Goal: Navigation & Orientation: Understand site structure

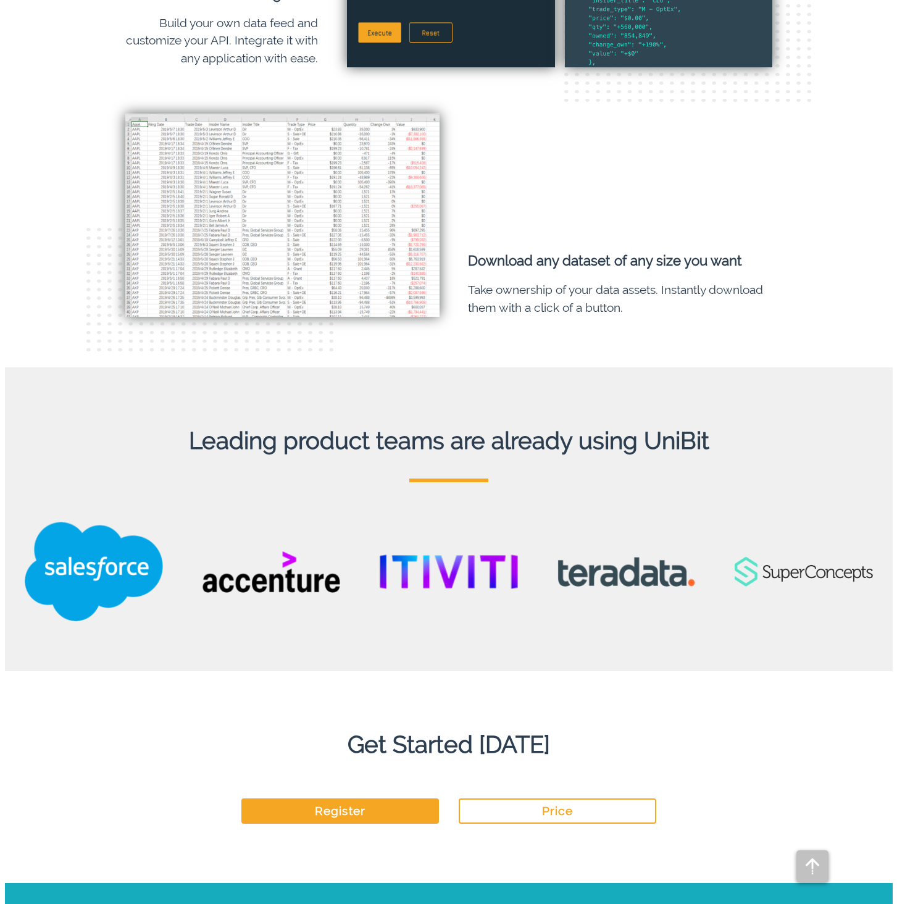
scroll to position [3026, 0]
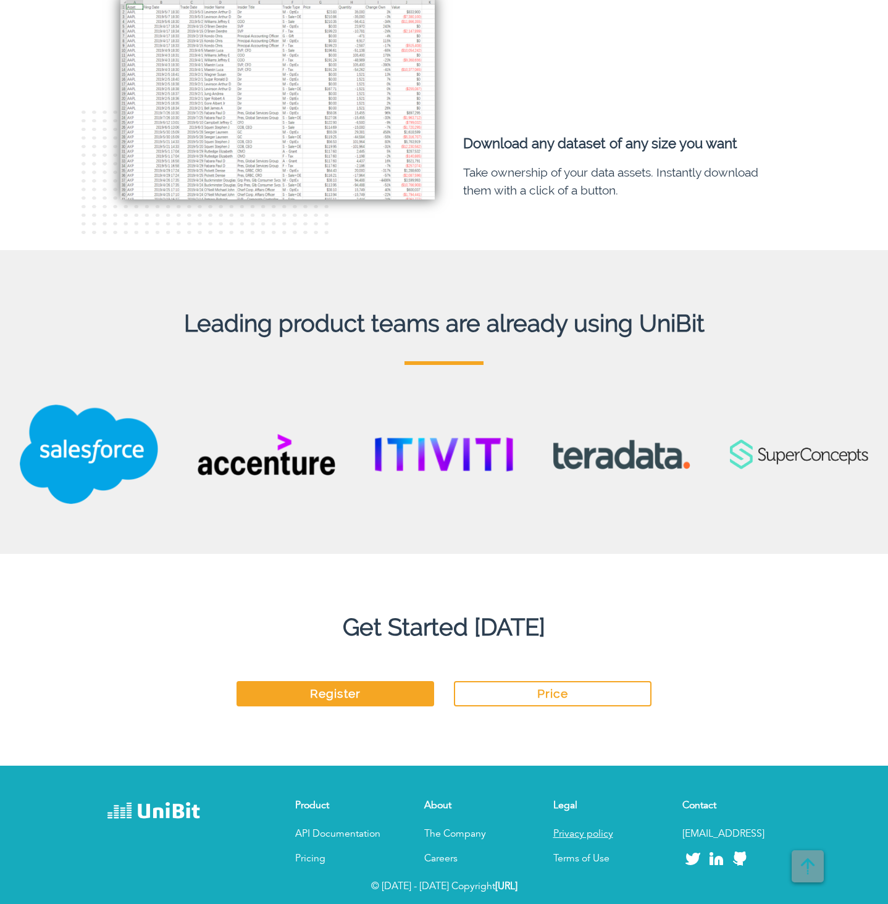
click at [571, 829] on link "Privacy policy" at bounding box center [583, 834] width 60 height 10
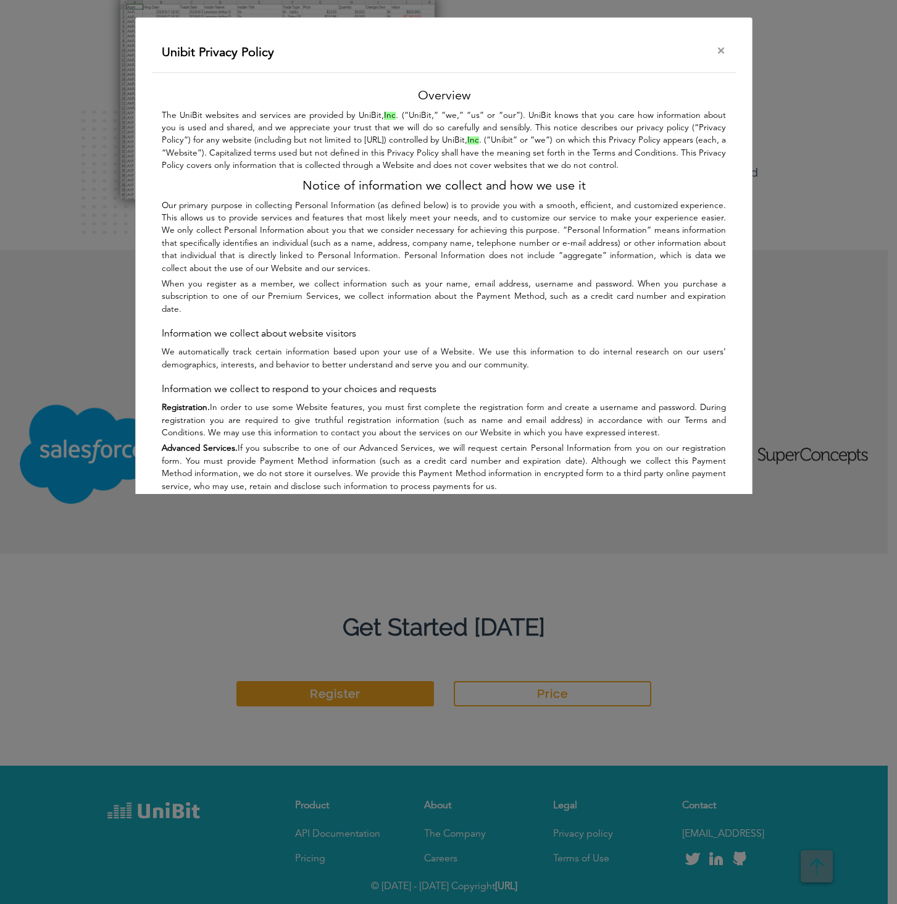
click at [165, 404] on b "Registration." at bounding box center [186, 408] width 48 height 8
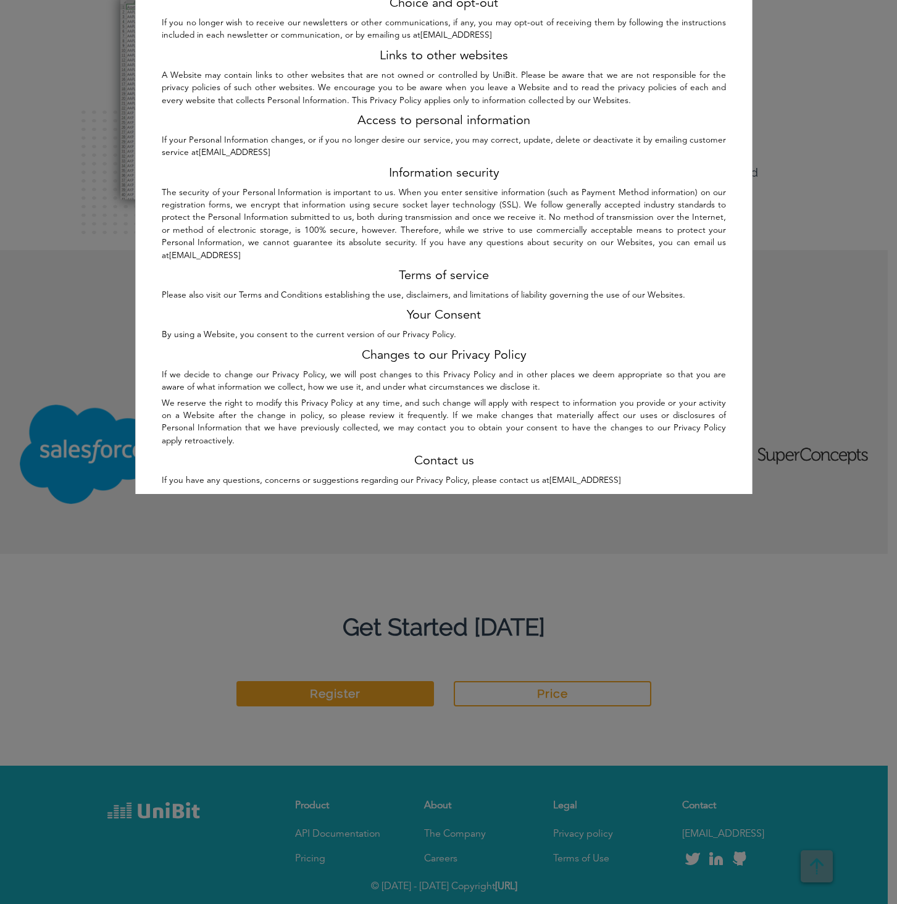
scroll to position [802, 0]
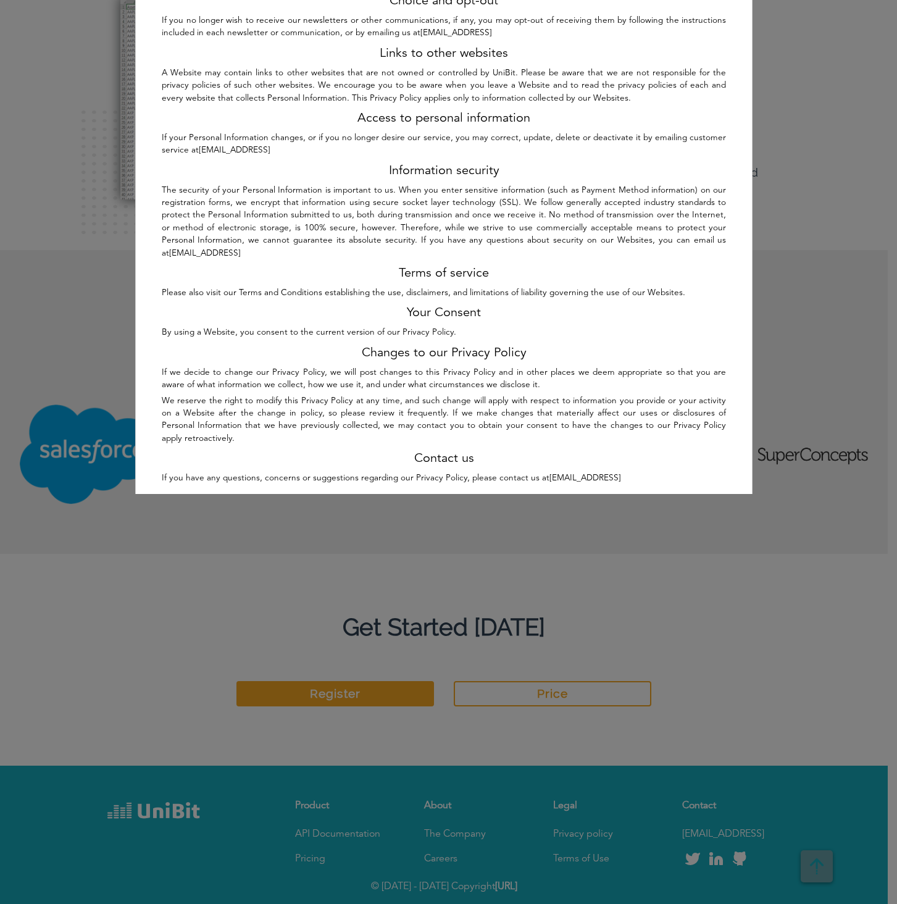
click at [570, 845] on div at bounding box center [448, 452] width 897 height 904
click at [571, 860] on div at bounding box center [448, 452] width 897 height 904
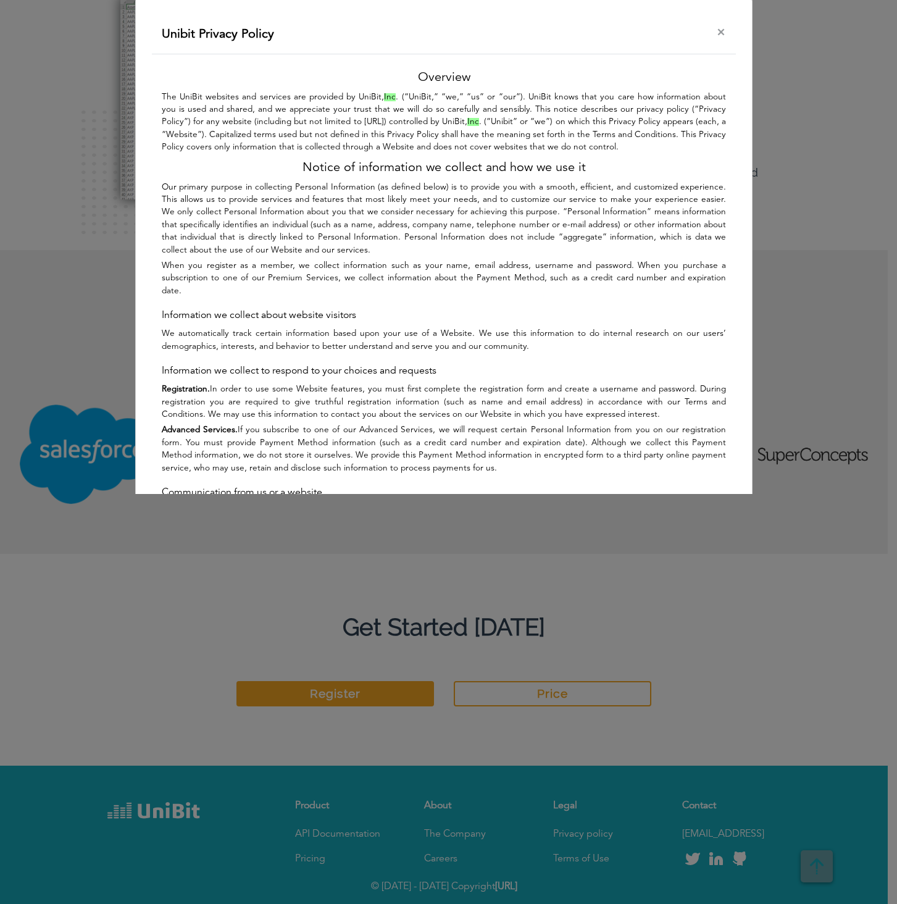
scroll to position [0, 0]
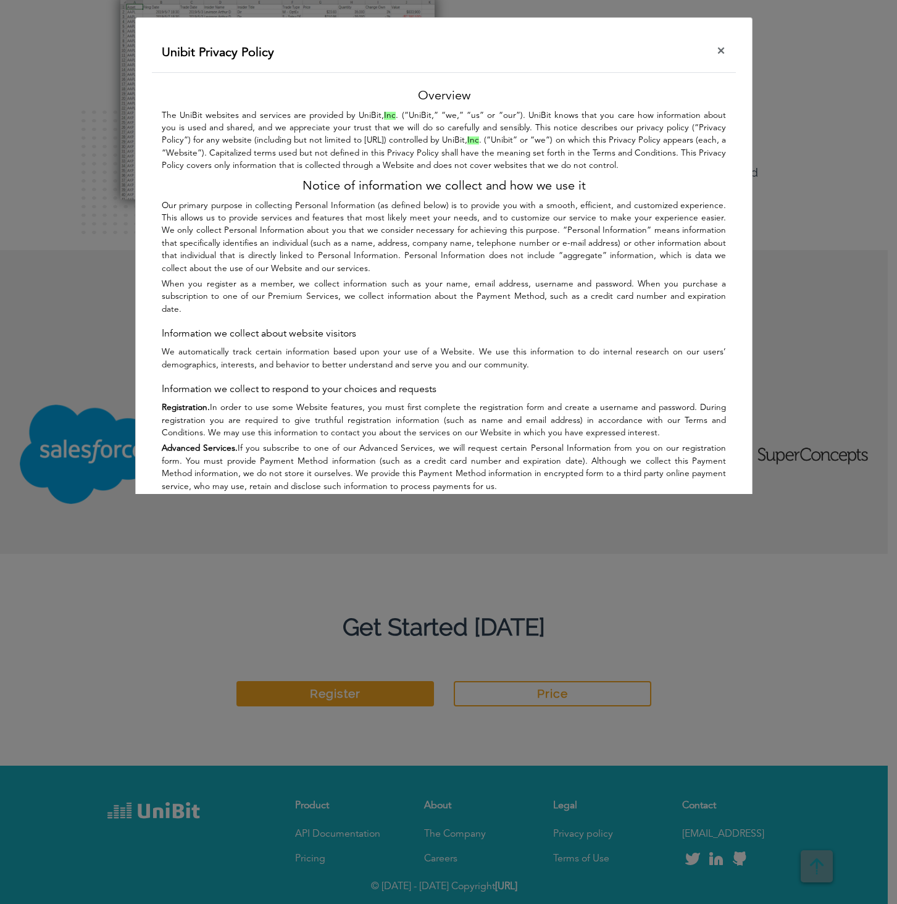
click at [716, 49] on span "×" at bounding box center [721, 51] width 10 height 15
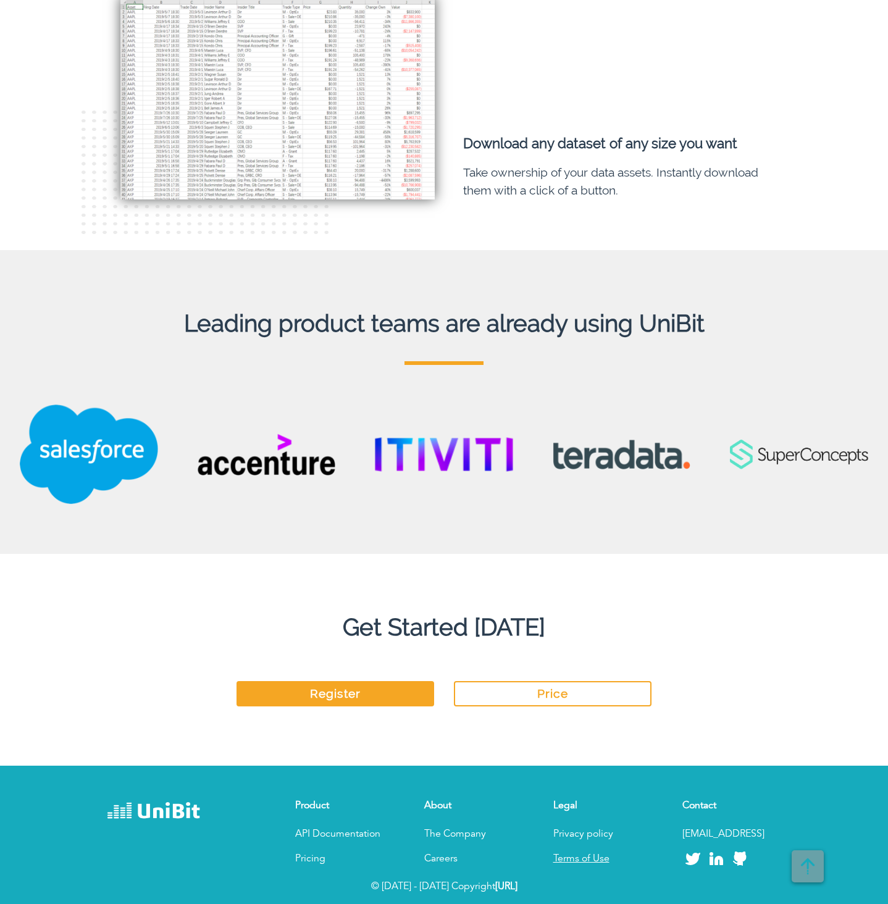
click at [580, 857] on link "Terms of Use" at bounding box center [581, 859] width 56 height 10
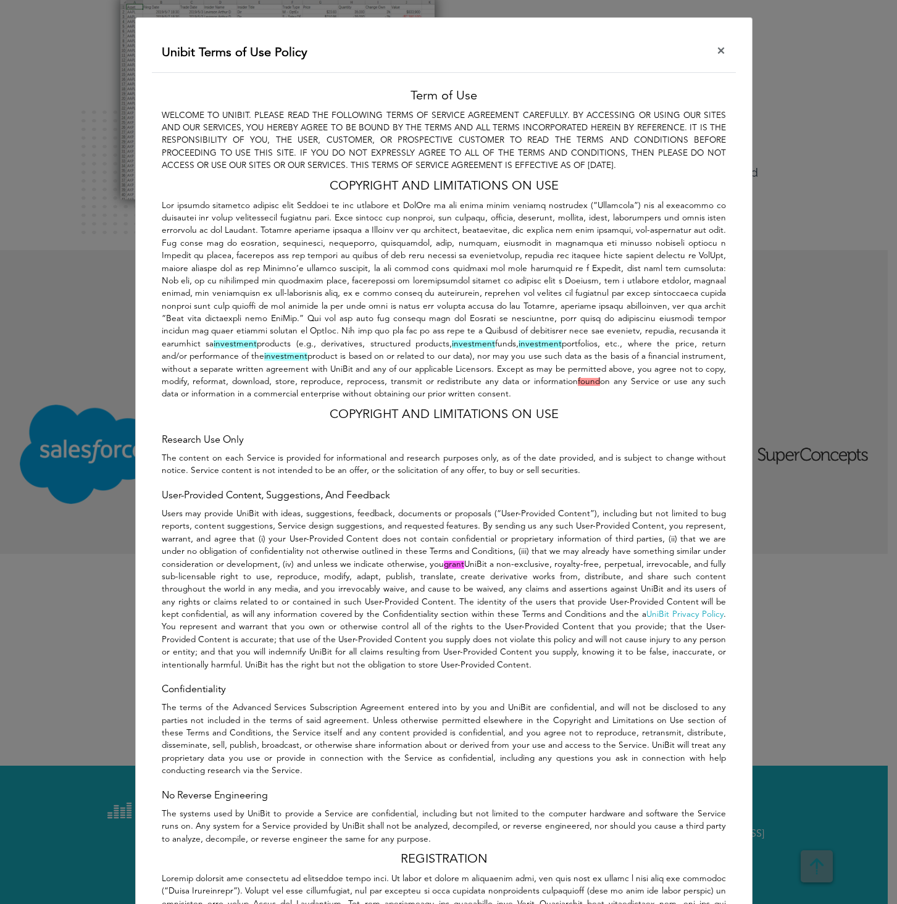
click at [716, 49] on span "×" at bounding box center [721, 51] width 10 height 15
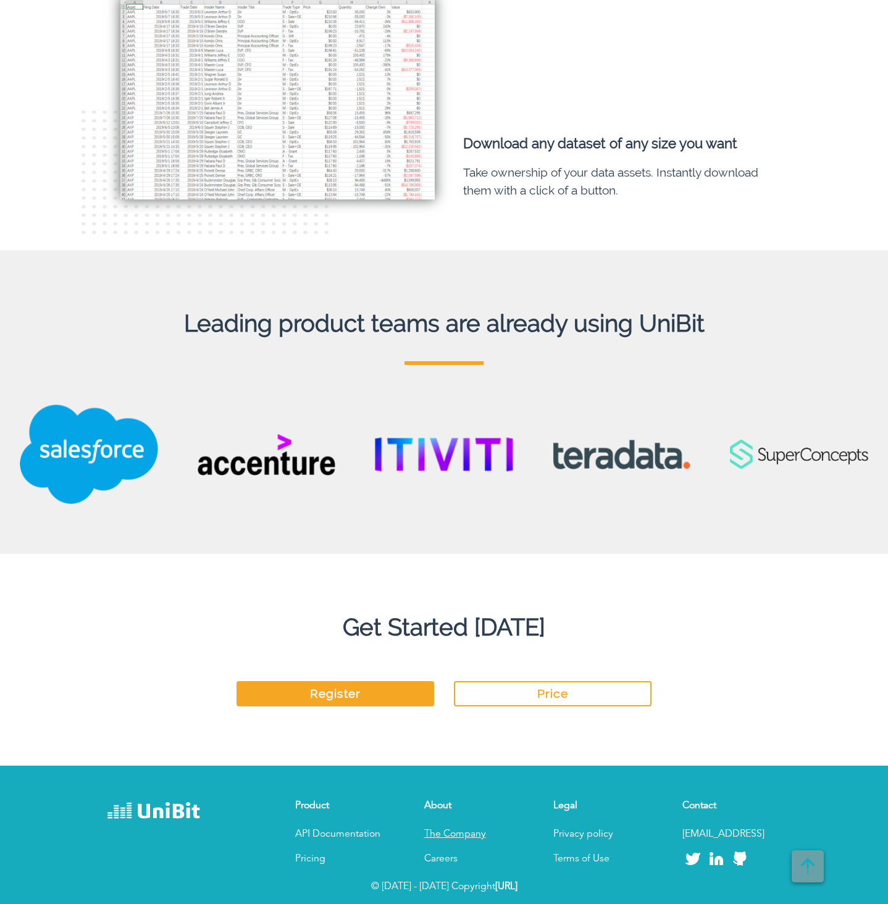
click at [461, 839] on p "The Company" at bounding box center [473, 834] width 99 height 15
